Goal: Task Accomplishment & Management: Use online tool/utility

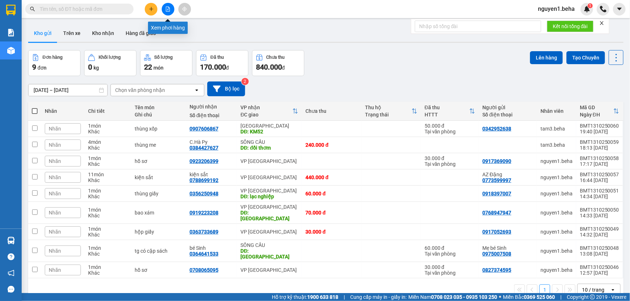
click at [169, 14] on button at bounding box center [168, 9] width 13 height 13
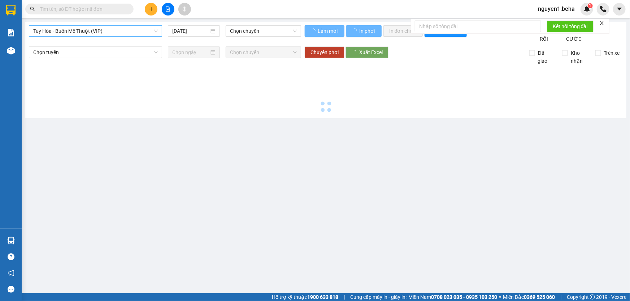
click at [113, 32] on span "Tuy Hòa - Buôn Mê Thuột (VIP)" at bounding box center [95, 31] width 124 height 11
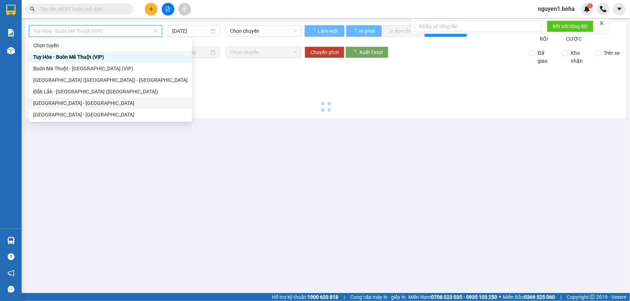
type input "[DATE]"
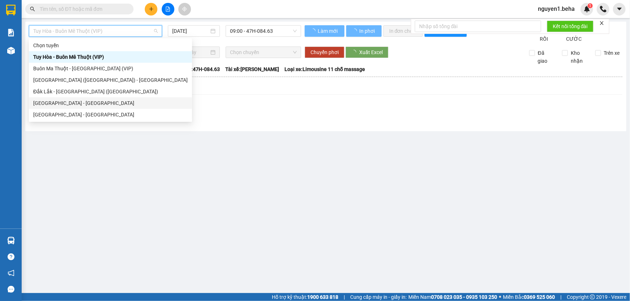
click at [36, 102] on div "[GEOGRAPHIC_DATA] - [GEOGRAPHIC_DATA]" at bounding box center [110, 103] width 154 height 8
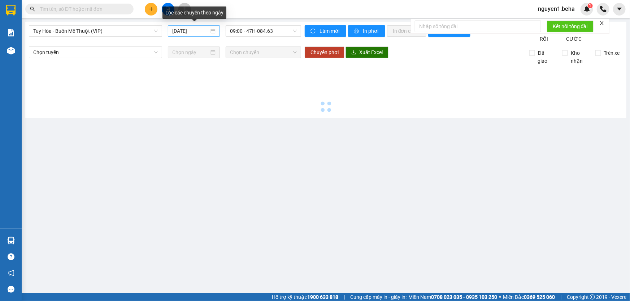
click at [210, 32] on div "[DATE]" at bounding box center [193, 31] width 43 height 8
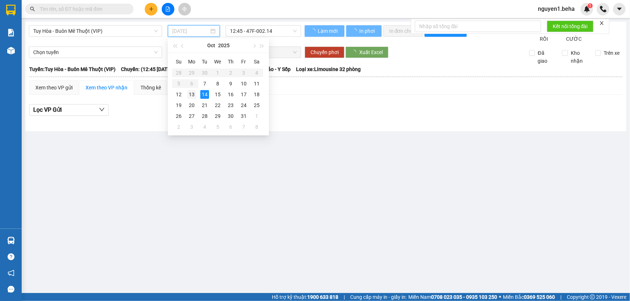
click at [187, 95] on td "13" at bounding box center [191, 94] width 13 height 11
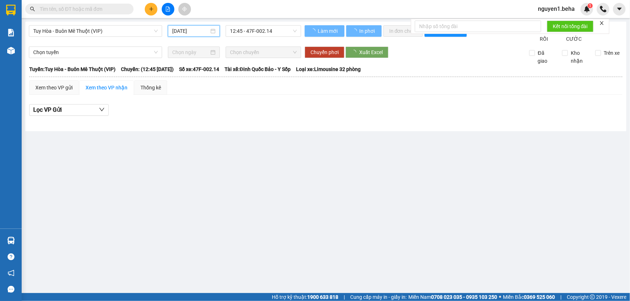
type input "[DATE]"
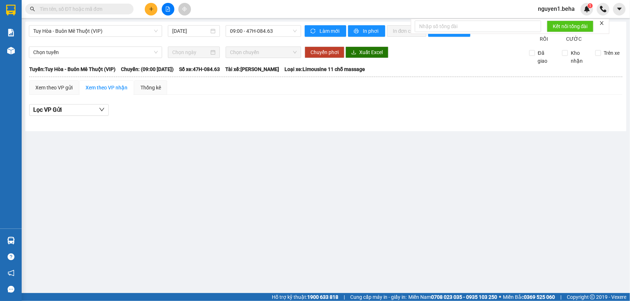
click at [111, 7] on input "text" at bounding box center [82, 9] width 85 height 8
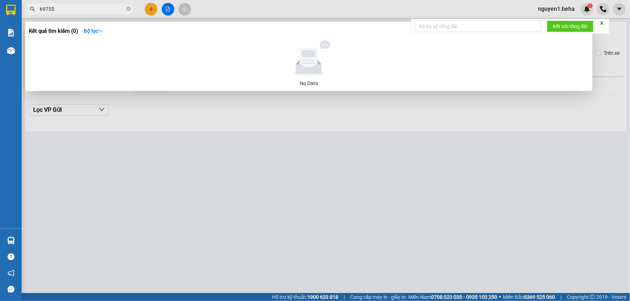
click at [69, 13] on span "69755" at bounding box center [79, 9] width 108 height 11
click at [72, 3] on div at bounding box center [315, 150] width 630 height 301
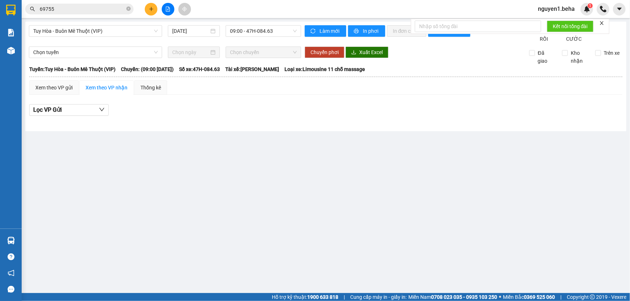
click at [68, 11] on input "69755" at bounding box center [82, 9] width 85 height 8
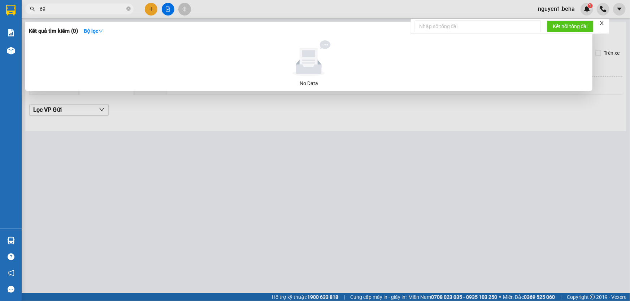
type input "6"
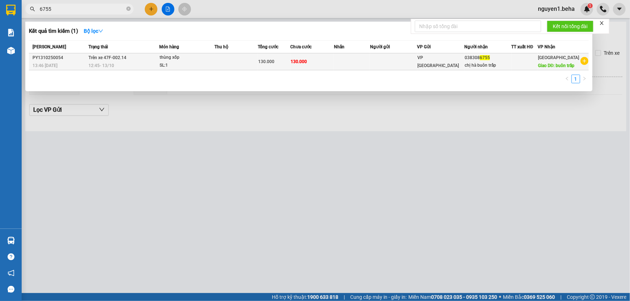
type input "6755"
click at [290, 65] on div "130.000" at bounding box center [274, 62] width 32 height 8
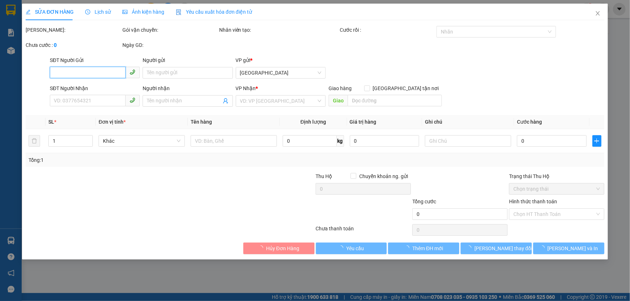
type input "0383086755"
type input "chị hà buôn trấp"
type input "buôn trấp"
type input "130.000"
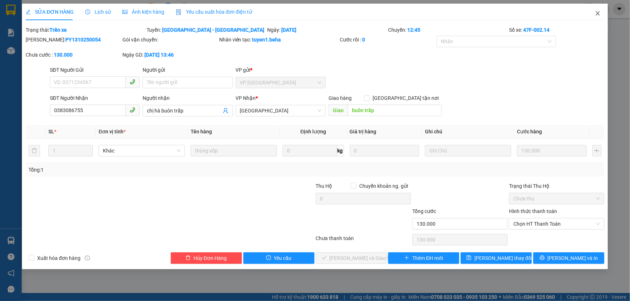
click at [598, 16] on icon "close" at bounding box center [598, 13] width 6 height 6
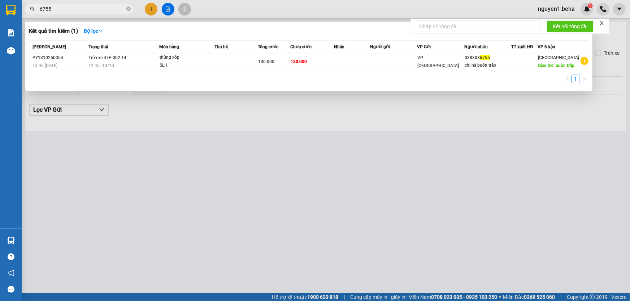
click at [82, 10] on input "6755" at bounding box center [82, 9] width 85 height 8
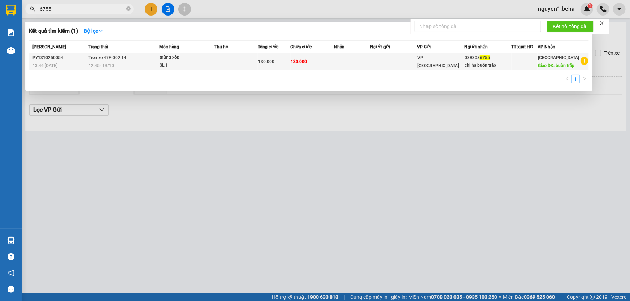
click at [107, 60] on span "Trên xe 47F-002.14" at bounding box center [108, 57] width 38 height 5
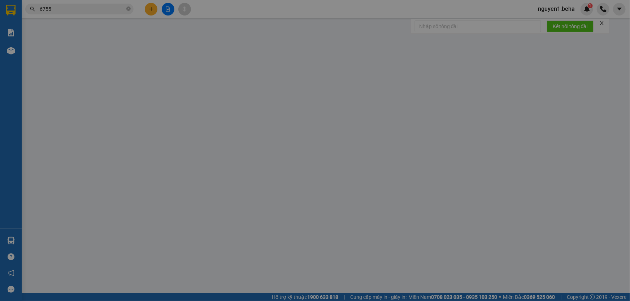
type input "0383086755"
type input "chị hà buôn trấp"
type input "buôn trấp"
type input "130.000"
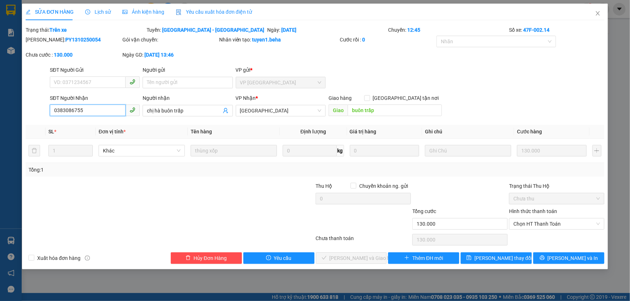
drag, startPoint x: 89, startPoint y: 110, endPoint x: 51, endPoint y: 113, distance: 38.4
click at [51, 113] on input "0383086755" at bounding box center [88, 111] width 76 height 12
click at [546, 222] on span "Chọn HT Thanh Toán" at bounding box center [556, 224] width 87 height 11
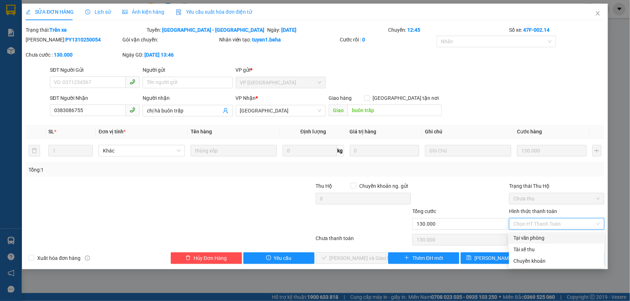
drag, startPoint x: 530, startPoint y: 236, endPoint x: 509, endPoint y: 238, distance: 21.0
click at [530, 236] on div "Tại văn phòng" at bounding box center [556, 238] width 87 height 8
type input "0"
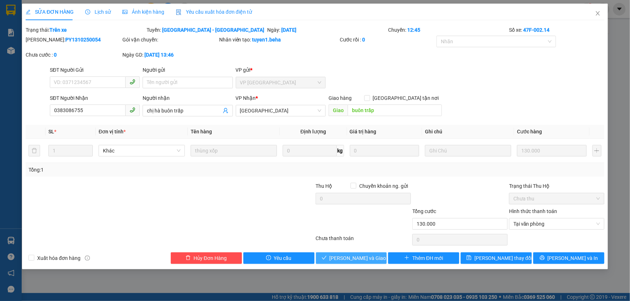
click at [352, 254] on span "[PERSON_NAME] và Giao hàng" at bounding box center [363, 258] width 69 height 8
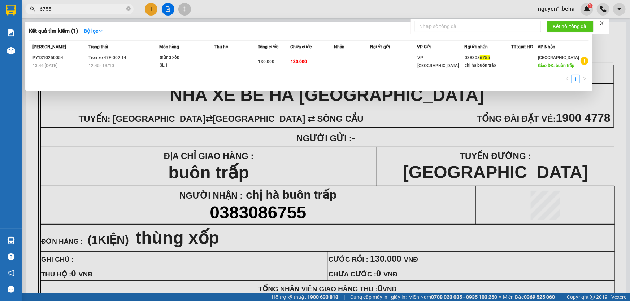
click at [58, 5] on input "6755" at bounding box center [82, 9] width 85 height 8
type input "6"
type input "8437"
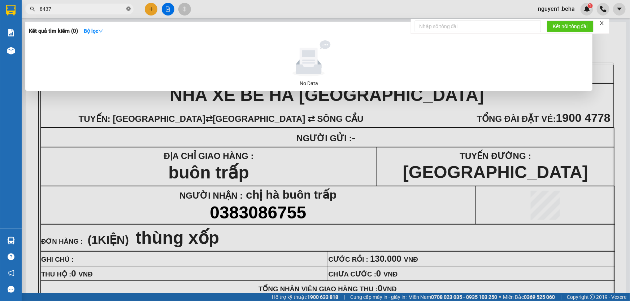
click at [128, 8] on icon "close-circle" at bounding box center [128, 8] width 4 height 4
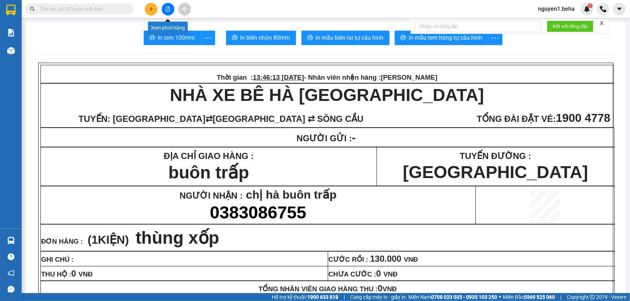
click at [166, 8] on icon "file-add" at bounding box center [167, 8] width 5 height 5
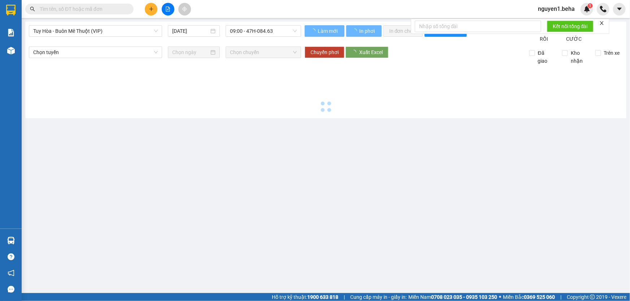
type input "[DATE]"
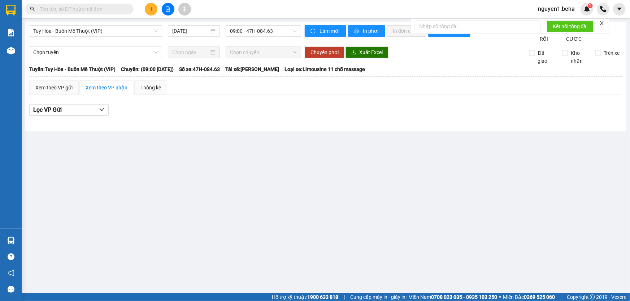
click at [76, 11] on input "text" at bounding box center [82, 9] width 85 height 8
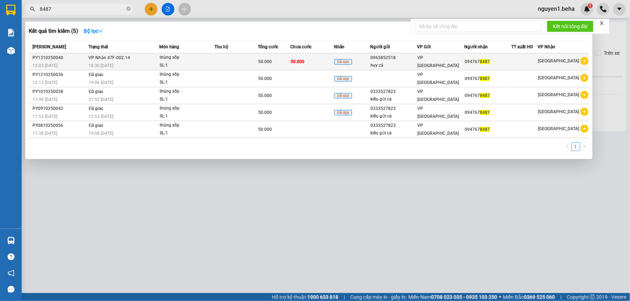
type input "8487"
click at [210, 64] on div "SL: 1" at bounding box center [186, 66] width 54 height 8
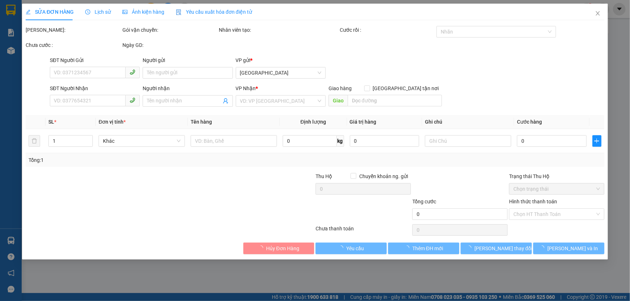
type input "0965852518"
type input "huy cá"
type input "0947678487"
type input "50.000"
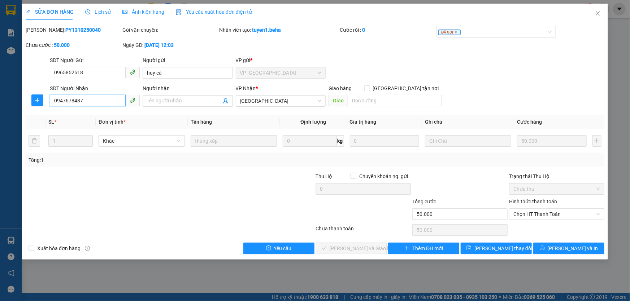
drag, startPoint x: 87, startPoint y: 100, endPoint x: 53, endPoint y: 102, distance: 33.3
click at [53, 102] on input "0947678487" at bounding box center [88, 101] width 76 height 12
click at [531, 211] on span "Chọn HT Thanh Toán" at bounding box center [556, 214] width 87 height 11
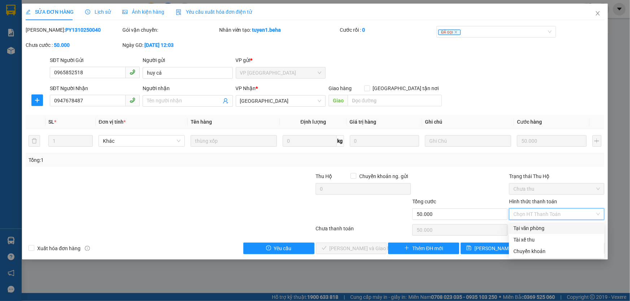
click at [525, 228] on div "Tại văn phòng" at bounding box center [556, 228] width 87 height 8
type input "0"
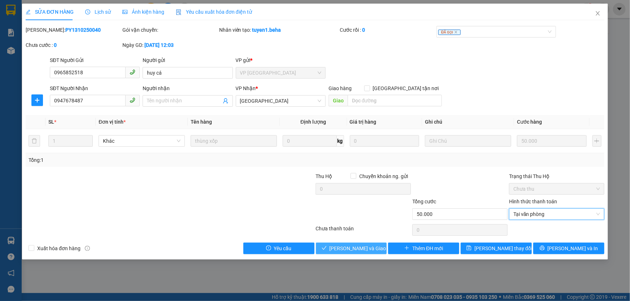
click at [365, 248] on span "[PERSON_NAME] và Giao hàng" at bounding box center [363, 249] width 69 height 8
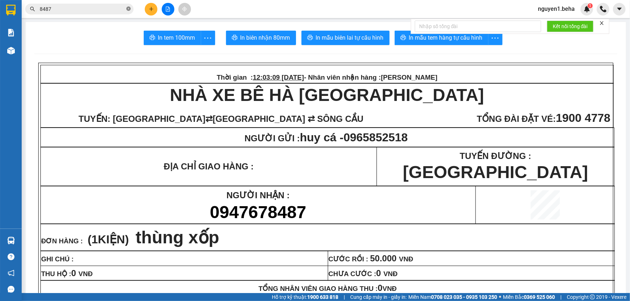
click at [128, 9] on icon "close-circle" at bounding box center [128, 8] width 4 height 4
click at [167, 8] on icon "file-add" at bounding box center [167, 8] width 5 height 5
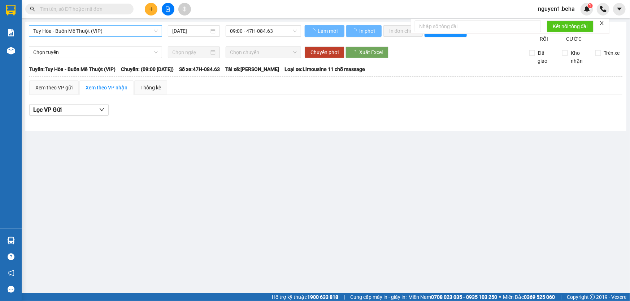
click at [108, 32] on span "Tuy Hòa - Buôn Mê Thuột (VIP)" at bounding box center [95, 31] width 124 height 11
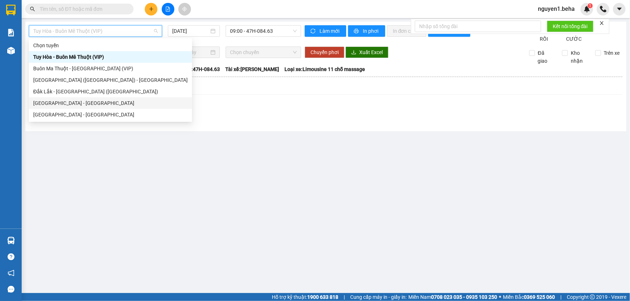
click at [602, 23] on icon "close" at bounding box center [602, 23] width 4 height 4
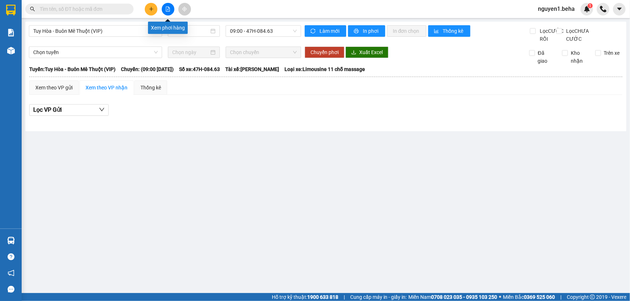
click at [168, 10] on icon "file-add" at bounding box center [167, 8] width 5 height 5
click at [132, 28] on span "Tuy Hòa - Buôn Mê Thuột (VIP)" at bounding box center [95, 31] width 124 height 11
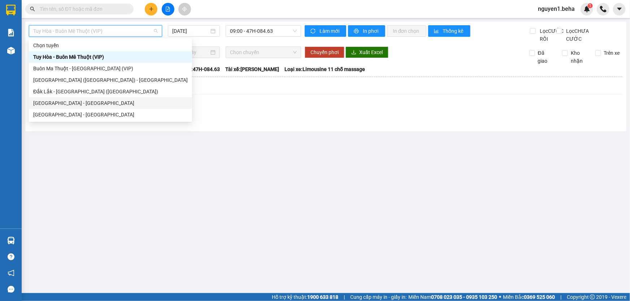
click at [58, 100] on div "[GEOGRAPHIC_DATA] - [GEOGRAPHIC_DATA]" at bounding box center [110, 103] width 154 height 8
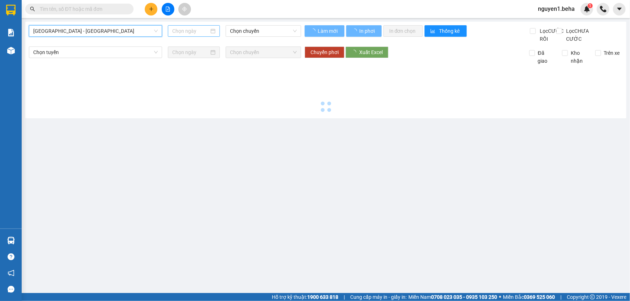
click at [216, 30] on div at bounding box center [194, 31] width 52 height 12
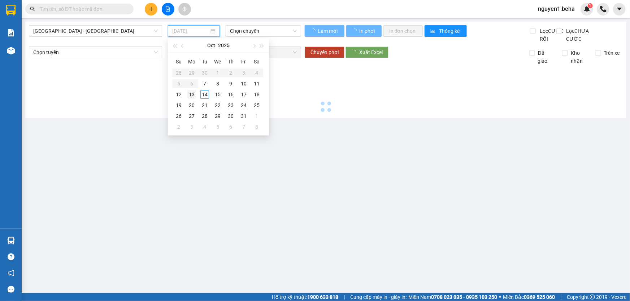
type input "[DATE]"
click at [192, 93] on div "13" at bounding box center [191, 94] width 9 height 9
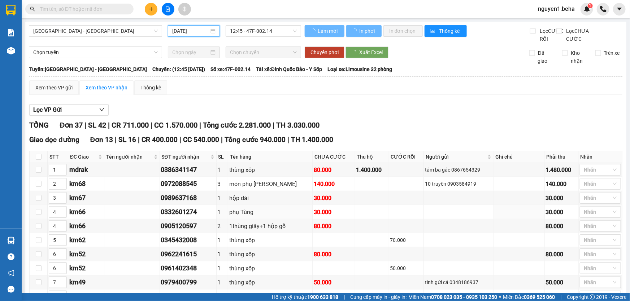
type input "[DATE]"
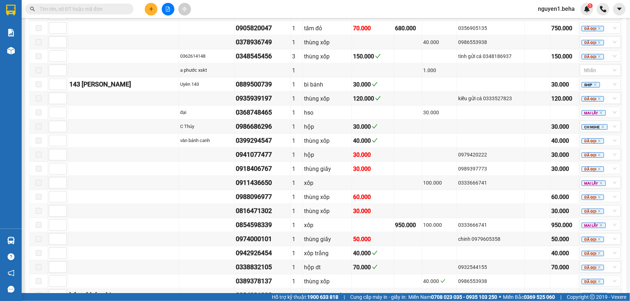
scroll to position [486, 0]
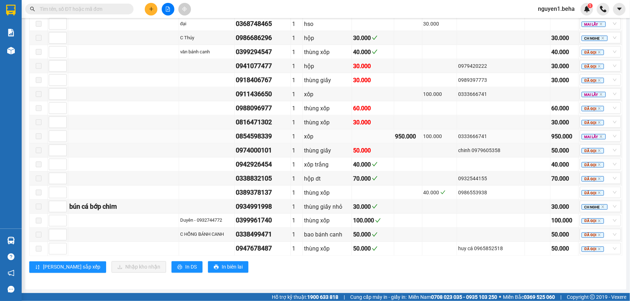
drag, startPoint x: 450, startPoint y: 139, endPoint x: 482, endPoint y: 139, distance: 32.5
click at [482, 139] on div "0333666741" at bounding box center [490, 136] width 65 height 8
copy div "0333666741"
drag, startPoint x: 225, startPoint y: 136, endPoint x: 266, endPoint y: 136, distance: 41.1
click at [266, 136] on div "0854598339" at bounding box center [263, 136] width 54 height 10
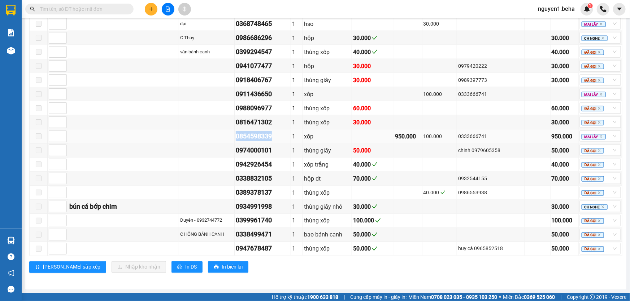
copy div "0854598339"
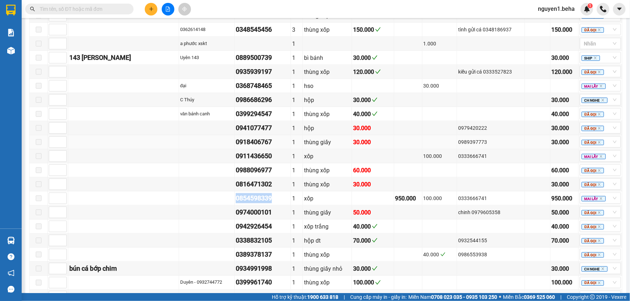
scroll to position [289, 0]
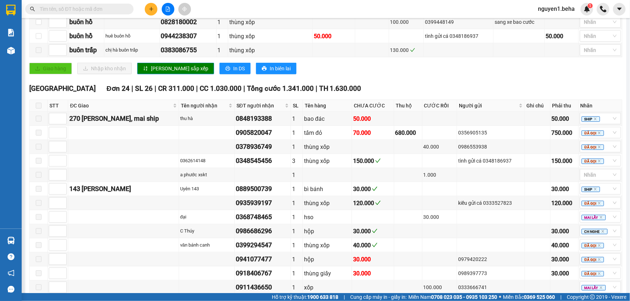
click at [76, 7] on input "text" at bounding box center [82, 9] width 85 height 8
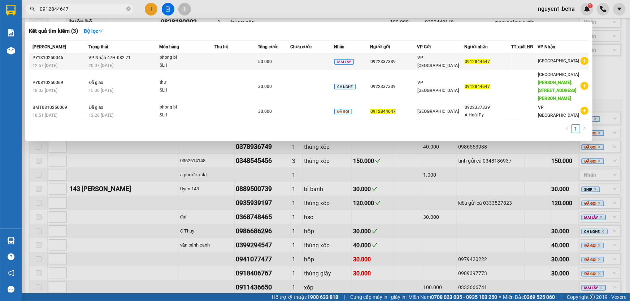
type input "0912844647"
click at [188, 58] on div "phong bì" at bounding box center [186, 58] width 54 height 8
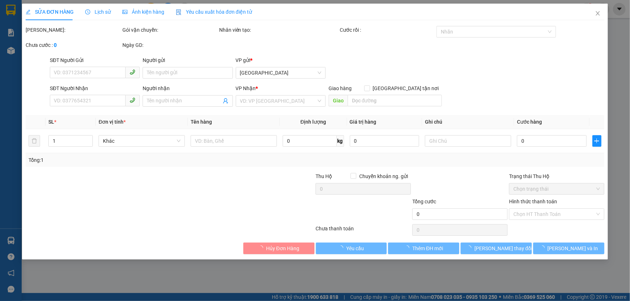
click at [142, 12] on span "Ảnh kiện hàng" at bounding box center [143, 12] width 42 height 6
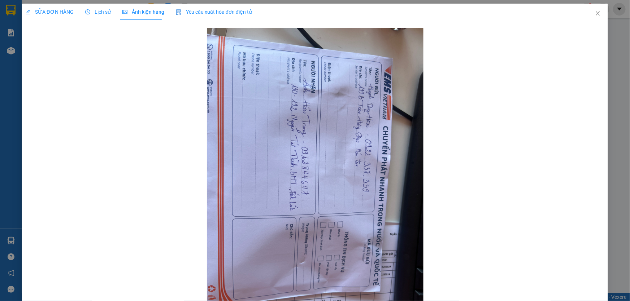
click at [43, 10] on span "SỬA ĐƠN HÀNG" at bounding box center [50, 12] width 48 height 6
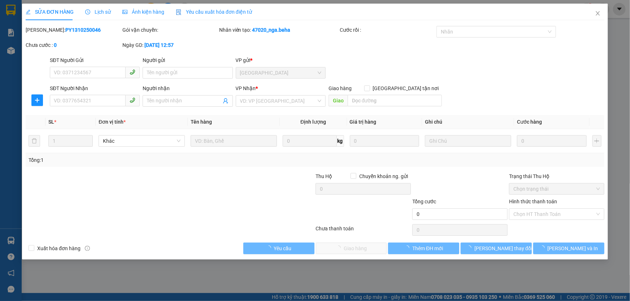
type input "0922337339"
type input "0912844647"
type input "50.000"
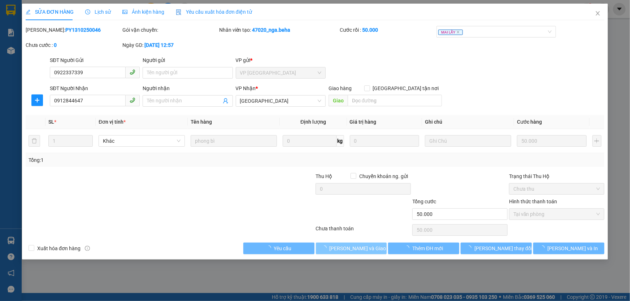
click at [353, 252] on span "[PERSON_NAME] và Giao hàng" at bounding box center [363, 249] width 69 height 8
click at [355, 248] on span "[PERSON_NAME] và Giao hàng" at bounding box center [363, 249] width 69 height 8
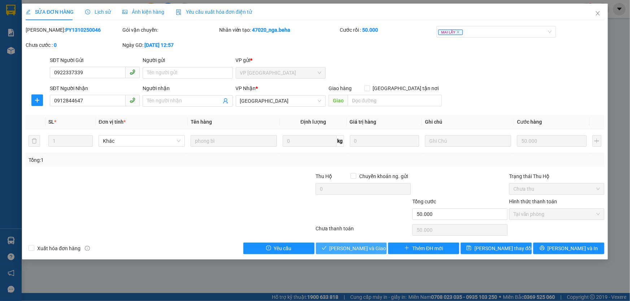
click at [359, 248] on span "[PERSON_NAME] và Giao hàng" at bounding box center [363, 249] width 69 height 8
type input "0"
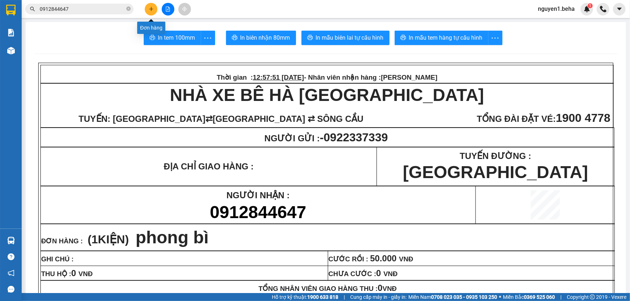
click at [152, 8] on icon "plus" at bounding box center [151, 8] width 5 height 5
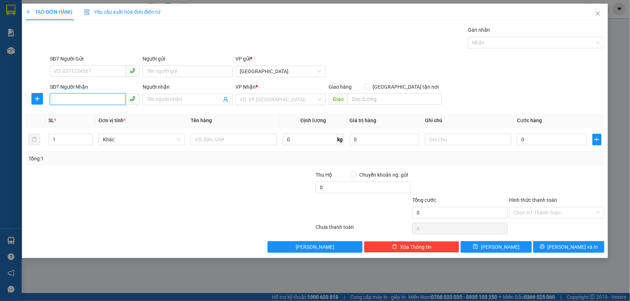
click at [91, 99] on input "SĐT Người Nhận" at bounding box center [88, 99] width 76 height 12
click at [79, 114] on div "0332941144 - trinh" at bounding box center [94, 114] width 81 height 8
type input "0332941144"
type input "trinh"
type input "0332941144"
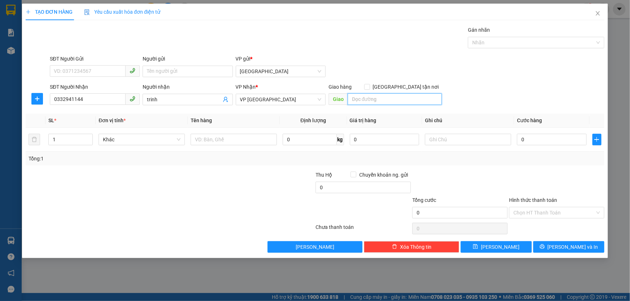
click at [363, 95] on input "search" at bounding box center [394, 99] width 94 height 12
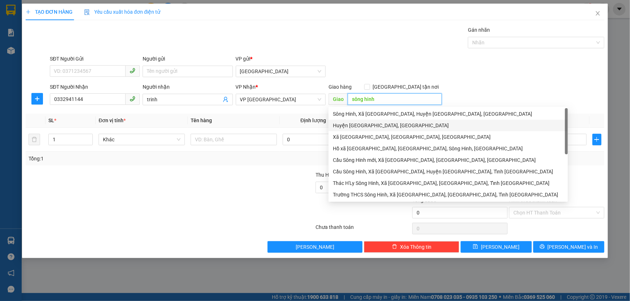
type input "sông hinh"
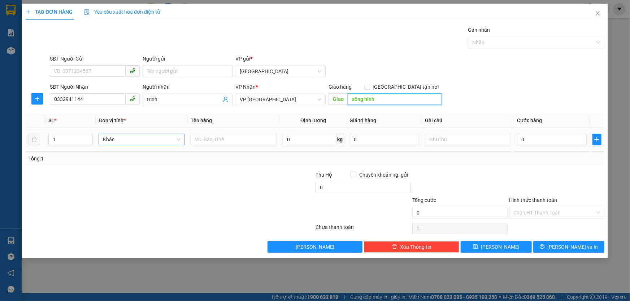
click at [144, 134] on span "Khác" at bounding box center [142, 139] width 78 height 11
click at [214, 138] on input "text" at bounding box center [234, 140] width 86 height 12
type input "bó hoa"
click at [532, 141] on input "0" at bounding box center [552, 140] width 70 height 12
type input "3"
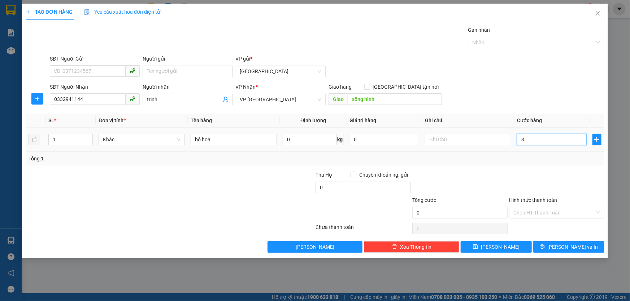
type input "3"
type input "30"
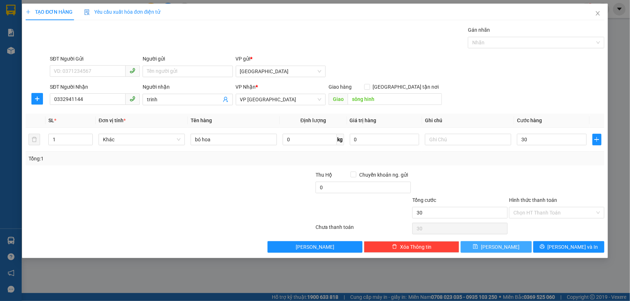
click at [502, 250] on span "[PERSON_NAME]" at bounding box center [500, 247] width 39 height 8
type input "30.000"
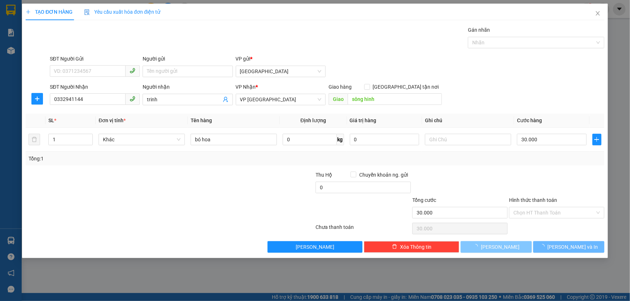
type input "0"
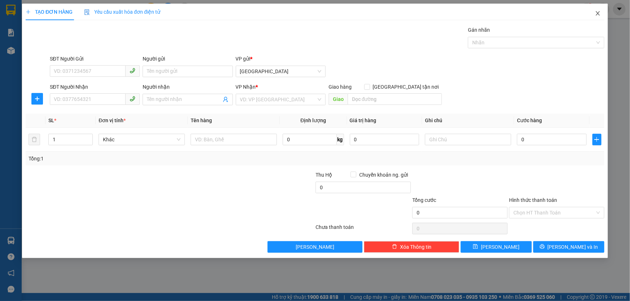
click at [603, 11] on span "Close" at bounding box center [597, 14] width 20 height 20
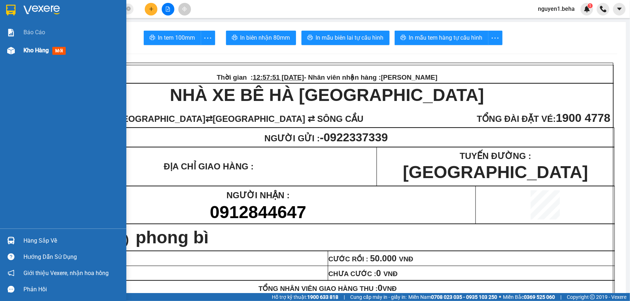
click at [12, 47] on img at bounding box center [11, 51] width 8 height 8
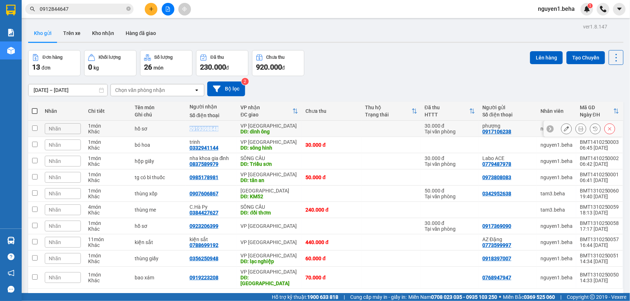
drag, startPoint x: 190, startPoint y: 128, endPoint x: 220, endPoint y: 131, distance: 30.0
click at [220, 131] on td "0919398848" at bounding box center [211, 129] width 51 height 16
checkbox input "true"
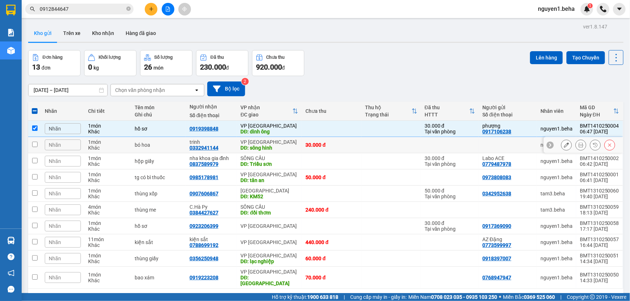
click at [219, 139] on td "trinh 0332941144" at bounding box center [211, 145] width 51 height 16
checkbox input "true"
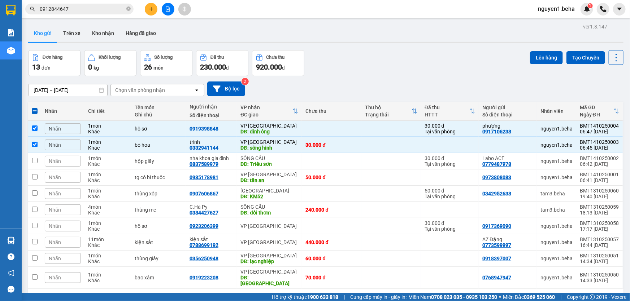
click at [347, 71] on div "Đơn hàng 13 đơn Khối lượng 0 kg Số lượng 26 món Đã thu 230.000 đ Chưa thu 920.0…" at bounding box center [325, 63] width 595 height 26
drag, startPoint x: 32, startPoint y: 122, endPoint x: 33, endPoint y: 130, distance: 8.4
click at [32, 124] on td at bounding box center [34, 129] width 13 height 16
checkbox input "false"
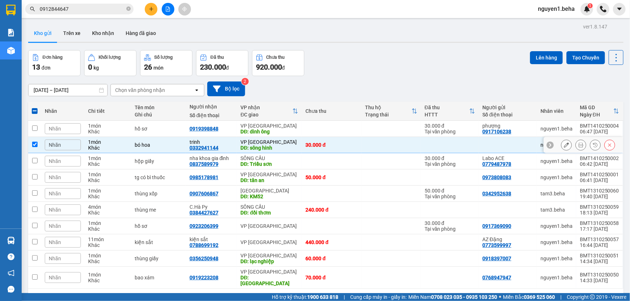
click at [34, 147] on td at bounding box center [34, 145] width 13 height 16
checkbox input "false"
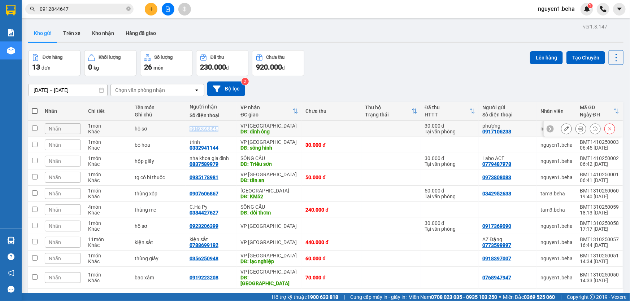
drag, startPoint x: 189, startPoint y: 129, endPoint x: 217, endPoint y: 130, distance: 28.2
click at [217, 130] on div "0919398848" at bounding box center [211, 129] width 44 height 6
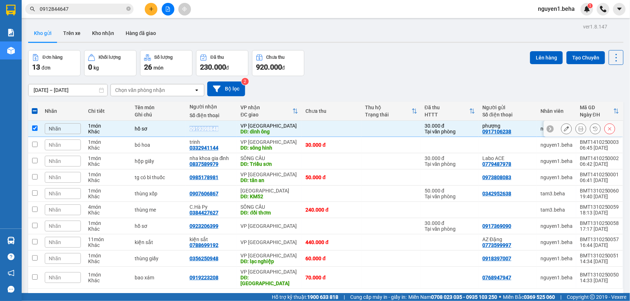
copy div "0919398848"
click at [36, 128] on input "checkbox" at bounding box center [34, 128] width 5 height 5
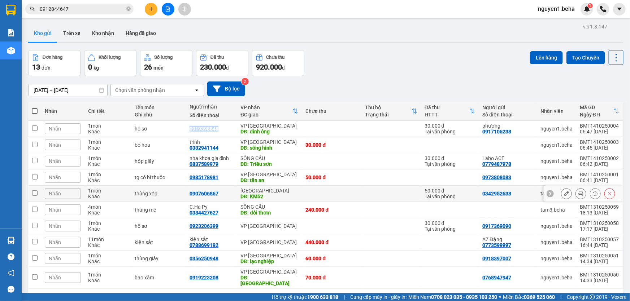
scroll to position [33, 0]
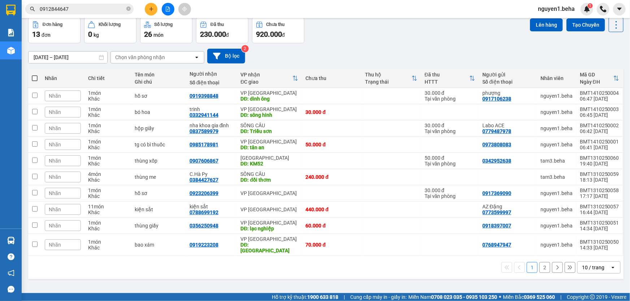
click at [589, 264] on div "10 / trang" at bounding box center [593, 267] width 22 height 7
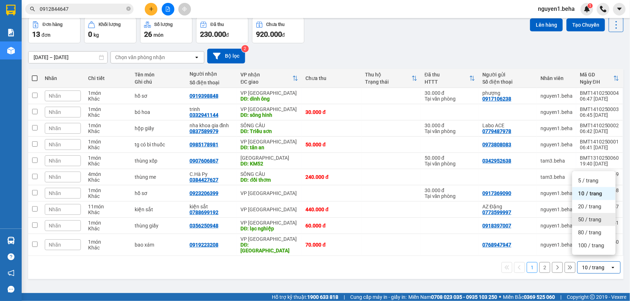
click at [587, 216] on span "50 / trang" at bounding box center [589, 219] width 23 height 7
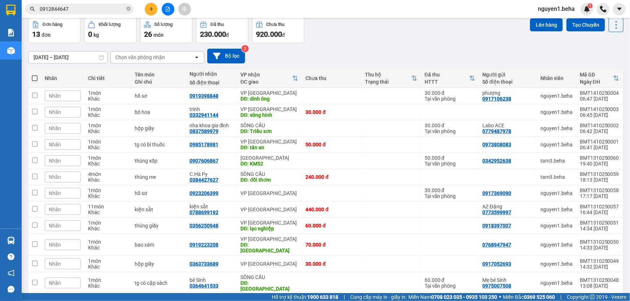
click at [34, 75] on label at bounding box center [35, 78] width 6 height 7
click at [35, 75] on input "checkbox" at bounding box center [35, 75] width 0 height 0
checkbox input "true"
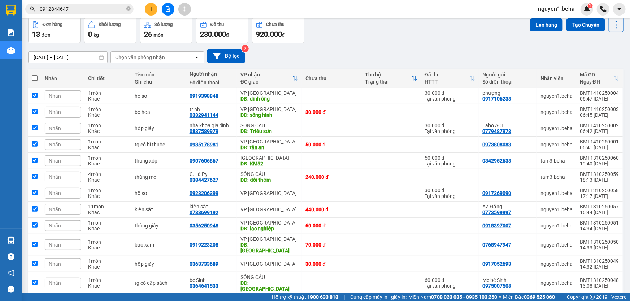
checkbox input "true"
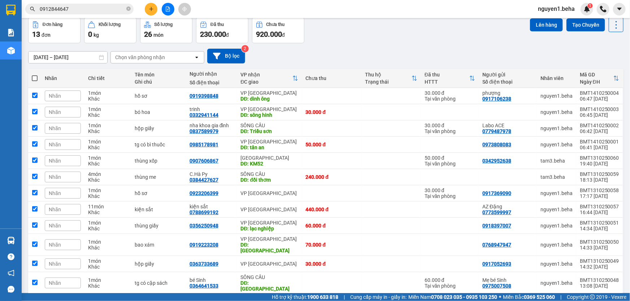
checkbox input "true"
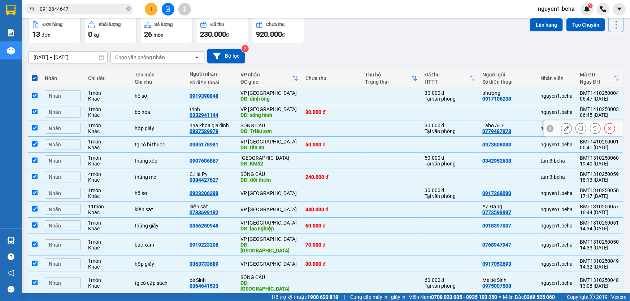
click at [37, 127] on td at bounding box center [34, 129] width 13 height 16
checkbox input "false"
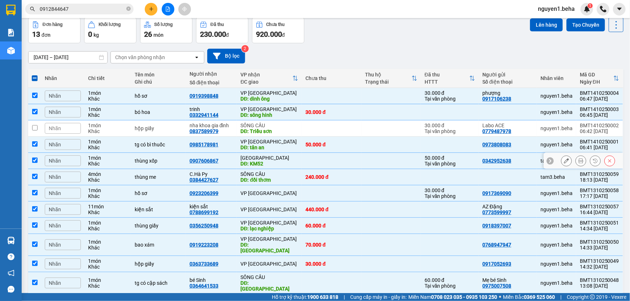
scroll to position [66, 0]
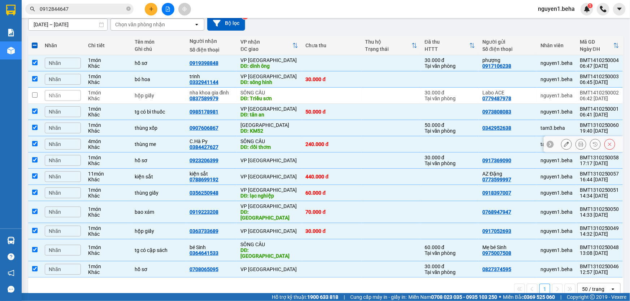
click at [36, 142] on input "checkbox" at bounding box center [34, 143] width 5 height 5
checkbox input "false"
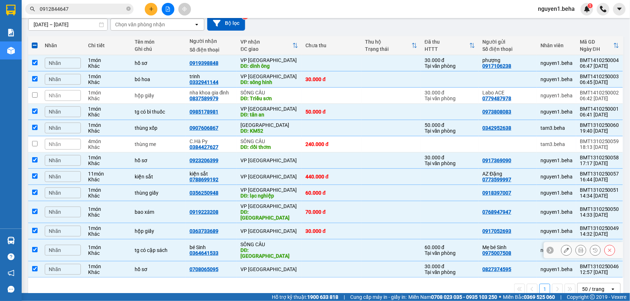
click at [34, 247] on input "checkbox" at bounding box center [34, 249] width 5 height 5
checkbox input "false"
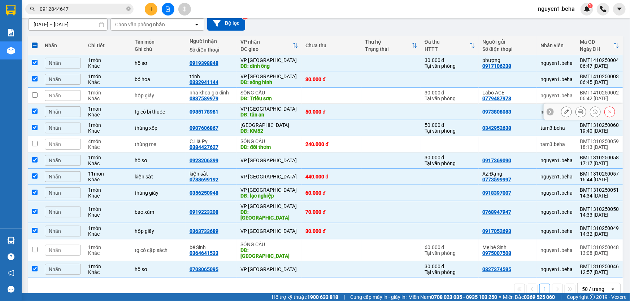
scroll to position [0, 0]
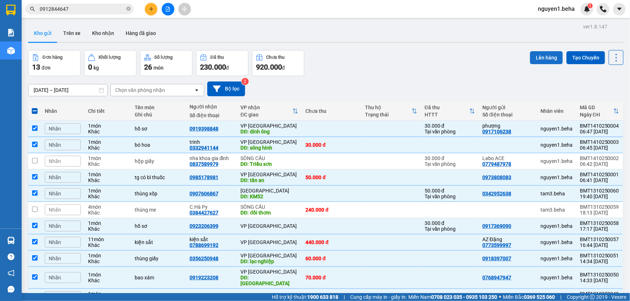
click at [543, 60] on button "Lên hàng" at bounding box center [546, 57] width 33 height 13
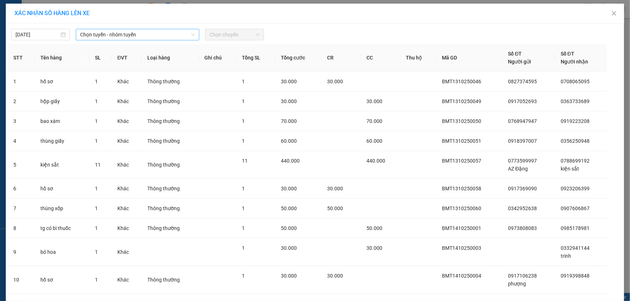
click at [141, 37] on span "Chọn tuyến - nhóm tuyến" at bounding box center [137, 34] width 115 height 11
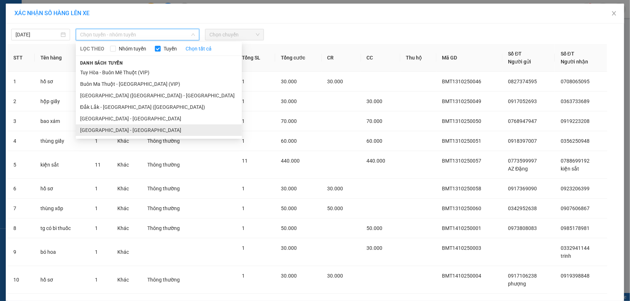
click at [108, 132] on li "[GEOGRAPHIC_DATA] - [GEOGRAPHIC_DATA]" at bounding box center [159, 130] width 166 height 12
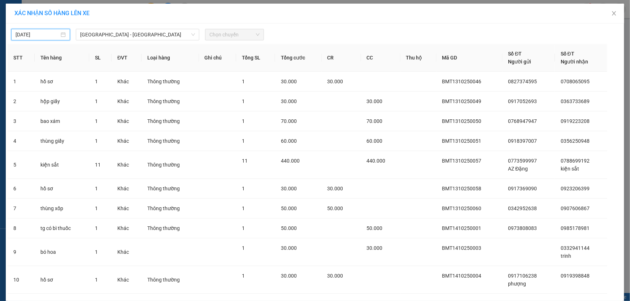
click at [38, 35] on input "[DATE]" at bounding box center [38, 35] width 44 height 8
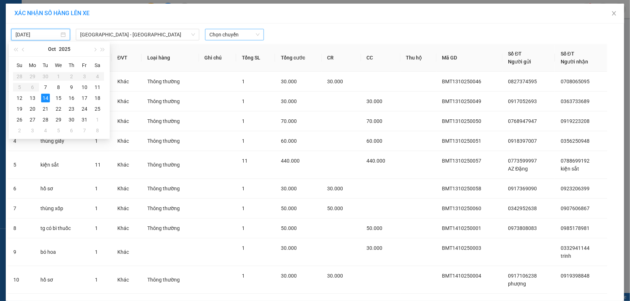
click at [229, 34] on span "Chọn chuyến" at bounding box center [234, 34] width 50 height 11
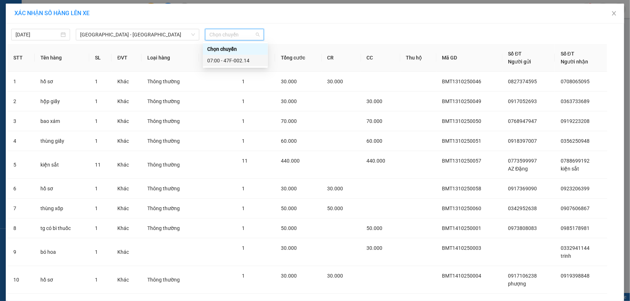
click at [234, 60] on div "07:00 - 47F-002.14" at bounding box center [235, 61] width 56 height 8
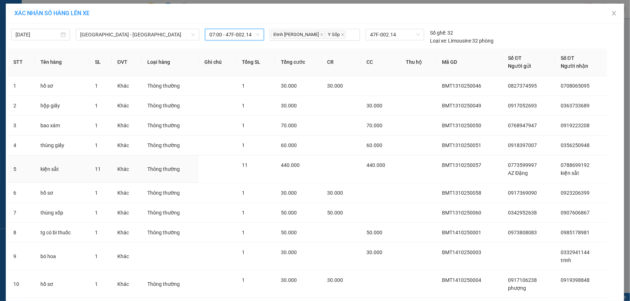
scroll to position [49, 0]
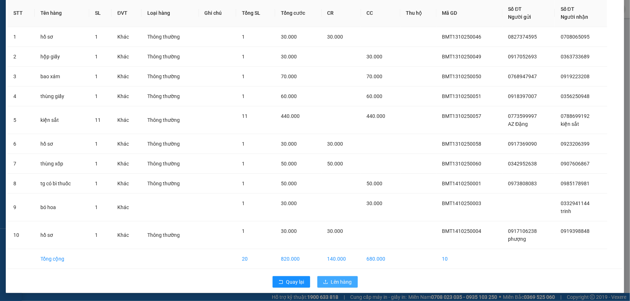
click at [327, 280] on button "Lên hàng" at bounding box center [337, 282] width 40 height 12
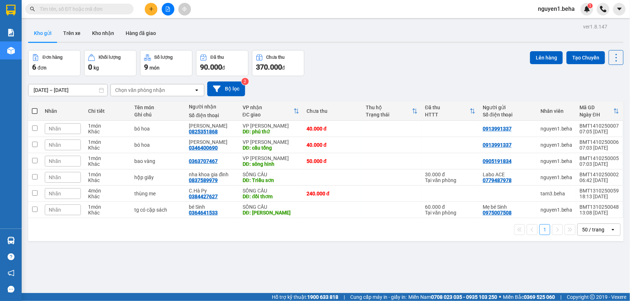
click at [266, 99] on div "13/10/2025 – 14/10/2025 Press the down arrow key to interact with the calendar …" at bounding box center [325, 89] width 595 height 26
click at [35, 128] on input "checkbox" at bounding box center [34, 128] width 5 height 5
checkbox input "true"
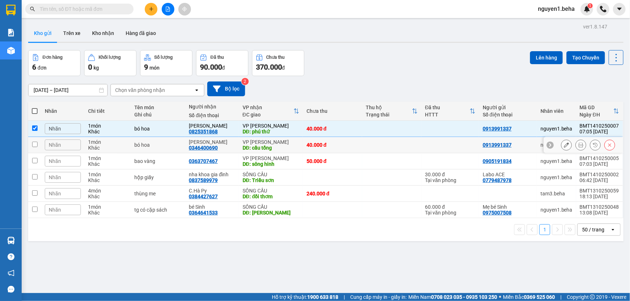
click at [35, 147] on td at bounding box center [34, 145] width 13 height 16
checkbox input "true"
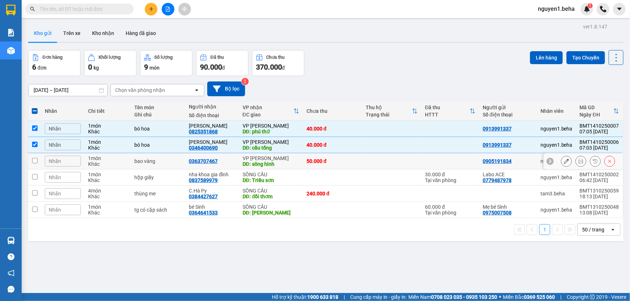
click at [34, 158] on input "checkbox" at bounding box center [34, 160] width 5 height 5
checkbox input "true"
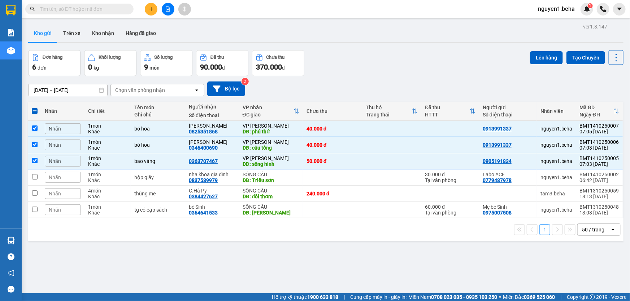
drag, startPoint x: 276, startPoint y: 25, endPoint x: 282, endPoint y: 29, distance: 6.6
click at [276, 25] on div "Kho gửi Trên xe Kho nhận Hàng đã giao" at bounding box center [325, 34] width 595 height 19
click at [541, 62] on button "Lên hàng" at bounding box center [546, 57] width 33 height 13
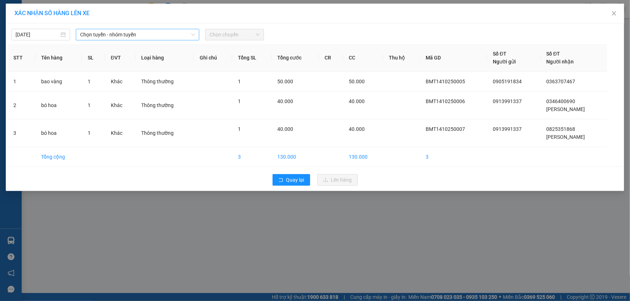
click at [115, 32] on span "Chọn tuyến - nhóm tuyến" at bounding box center [137, 34] width 115 height 11
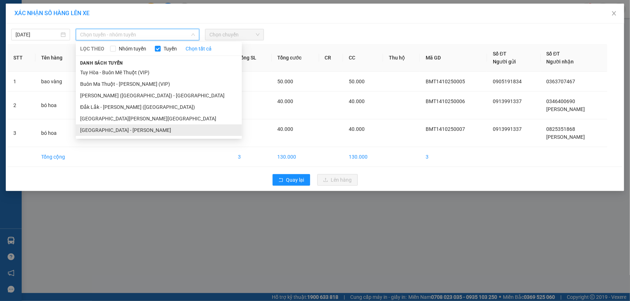
click at [119, 130] on li "[GEOGRAPHIC_DATA] - [GEOGRAPHIC_DATA]" at bounding box center [159, 130] width 166 height 12
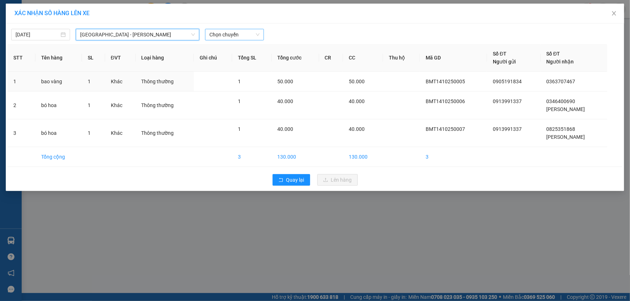
click at [224, 34] on span "Chọn chuyến" at bounding box center [234, 34] width 50 height 11
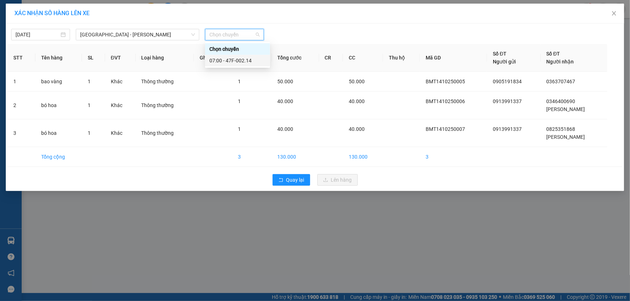
click at [240, 62] on div "07:00 - 47F-002.14" at bounding box center [237, 61] width 56 height 8
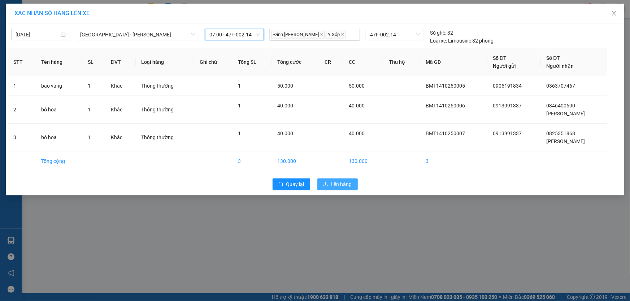
click at [326, 182] on icon "upload" at bounding box center [325, 184] width 5 height 5
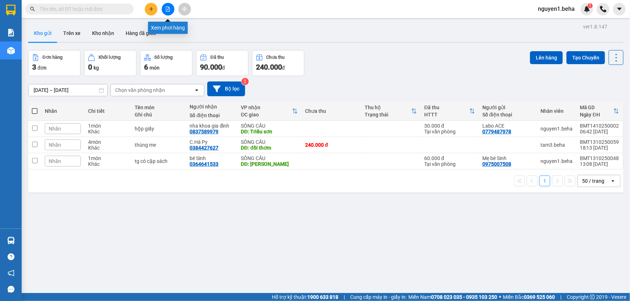
click at [168, 11] on icon "file-add" at bounding box center [168, 8] width 4 height 5
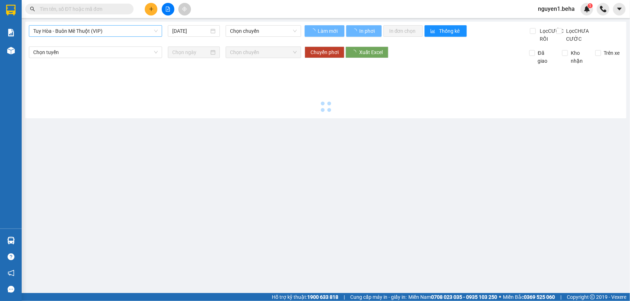
click at [139, 32] on span "Tuy Hòa - Buôn Mê Thuột (VIP)" at bounding box center [95, 31] width 124 height 11
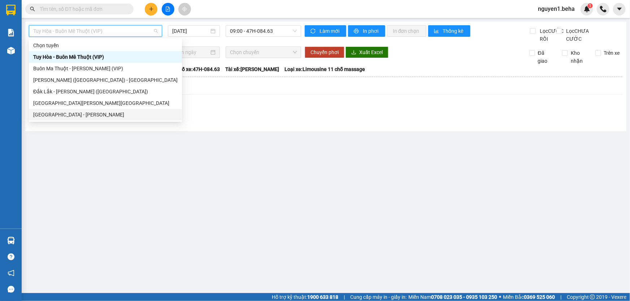
click at [70, 116] on div "[GEOGRAPHIC_DATA] - [GEOGRAPHIC_DATA]" at bounding box center [105, 115] width 144 height 8
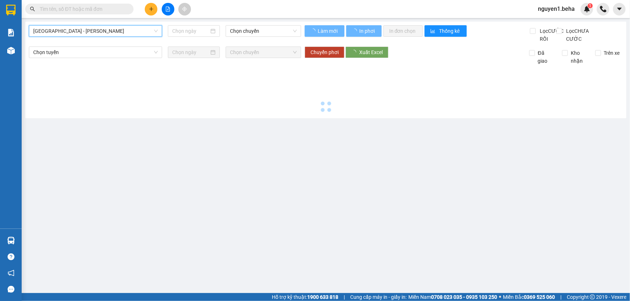
type input "[DATE]"
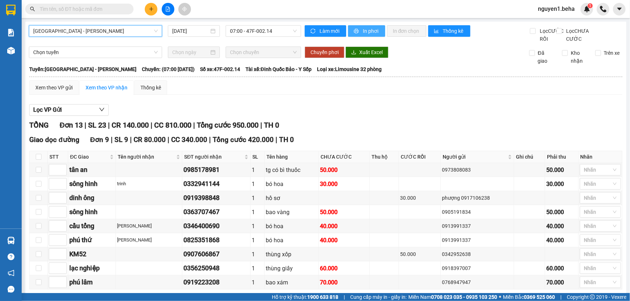
click at [363, 30] on span "In phơi" at bounding box center [371, 31] width 17 height 8
click at [65, 92] on div "Xem theo VP gửi" at bounding box center [53, 88] width 37 height 8
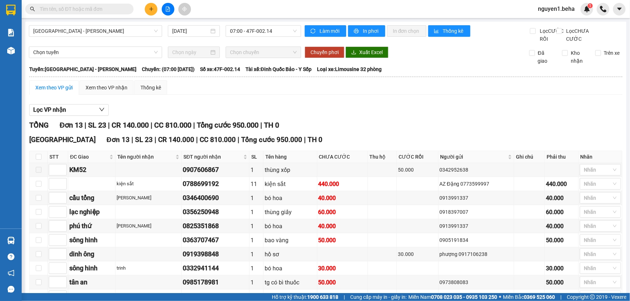
scroll to position [96, 0]
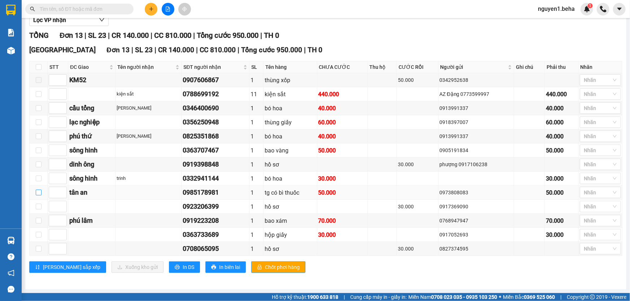
click at [36, 194] on input "checkbox" at bounding box center [39, 193] width 6 height 6
checkbox input "true"
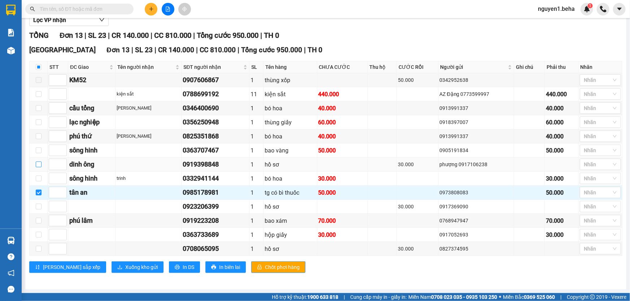
click at [37, 165] on input "checkbox" at bounding box center [39, 165] width 6 height 6
checkbox input "true"
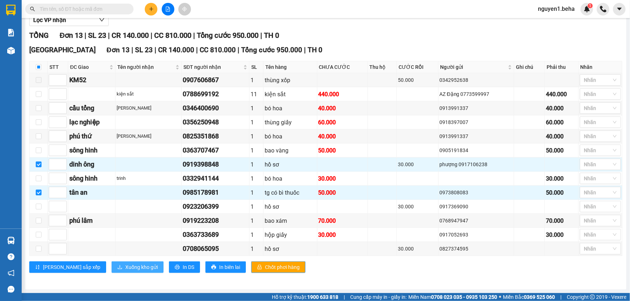
click at [125, 265] on span "Xuống kho gửi" at bounding box center [141, 267] width 32 height 8
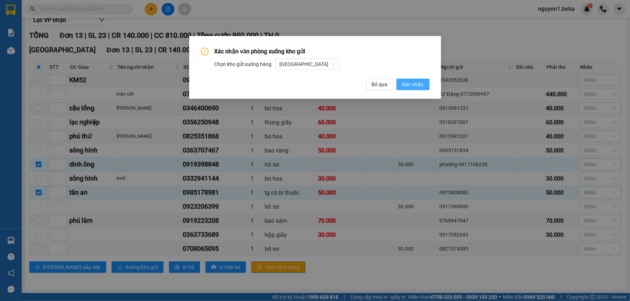
click at [412, 89] on button "Xác nhận" at bounding box center [412, 85] width 33 height 12
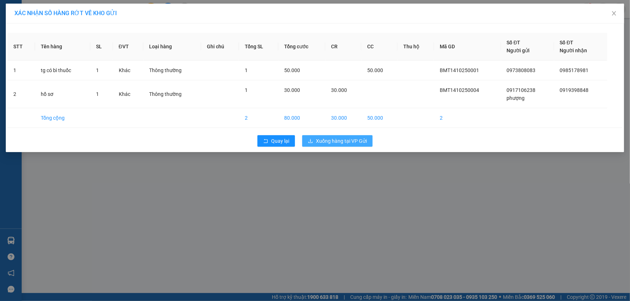
click at [345, 143] on span "Xuống hàng tại VP Gửi" at bounding box center [341, 141] width 51 height 8
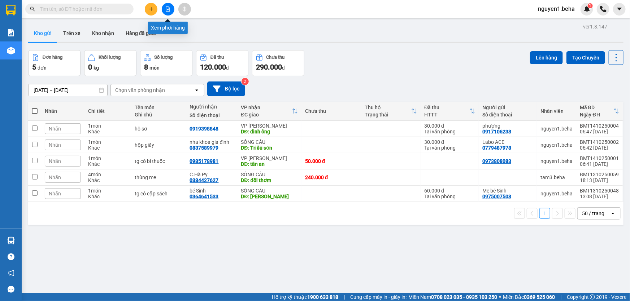
click at [170, 12] on button at bounding box center [168, 9] width 13 height 13
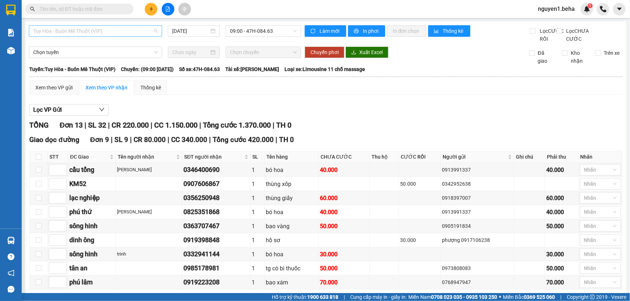
drag, startPoint x: 122, startPoint y: 28, endPoint x: 110, endPoint y: 78, distance: 51.5
click at [121, 28] on span "Tuy Hòa - Buôn Mê Thuột (VIP)" at bounding box center [95, 31] width 124 height 11
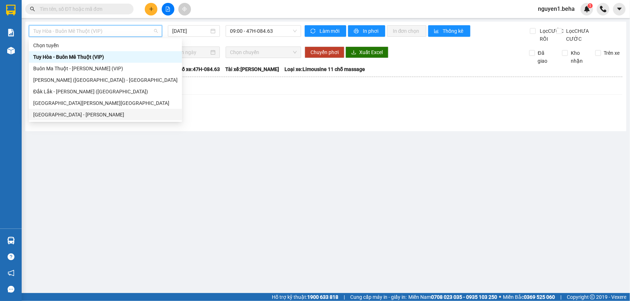
drag, startPoint x: 66, startPoint y: 115, endPoint x: 210, endPoint y: 144, distance: 146.8
click at [66, 115] on div "[GEOGRAPHIC_DATA] - [GEOGRAPHIC_DATA]" at bounding box center [105, 115] width 144 height 8
type input "[DATE]"
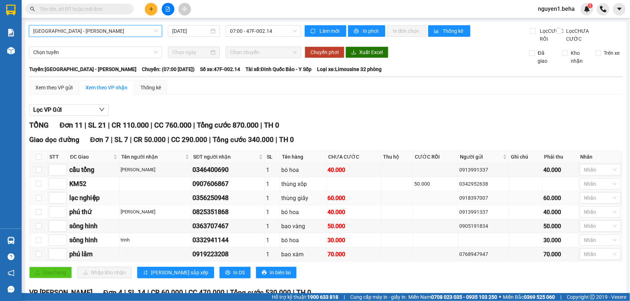
scroll to position [123, 0]
